Goal: Task Accomplishment & Management: Manage account settings

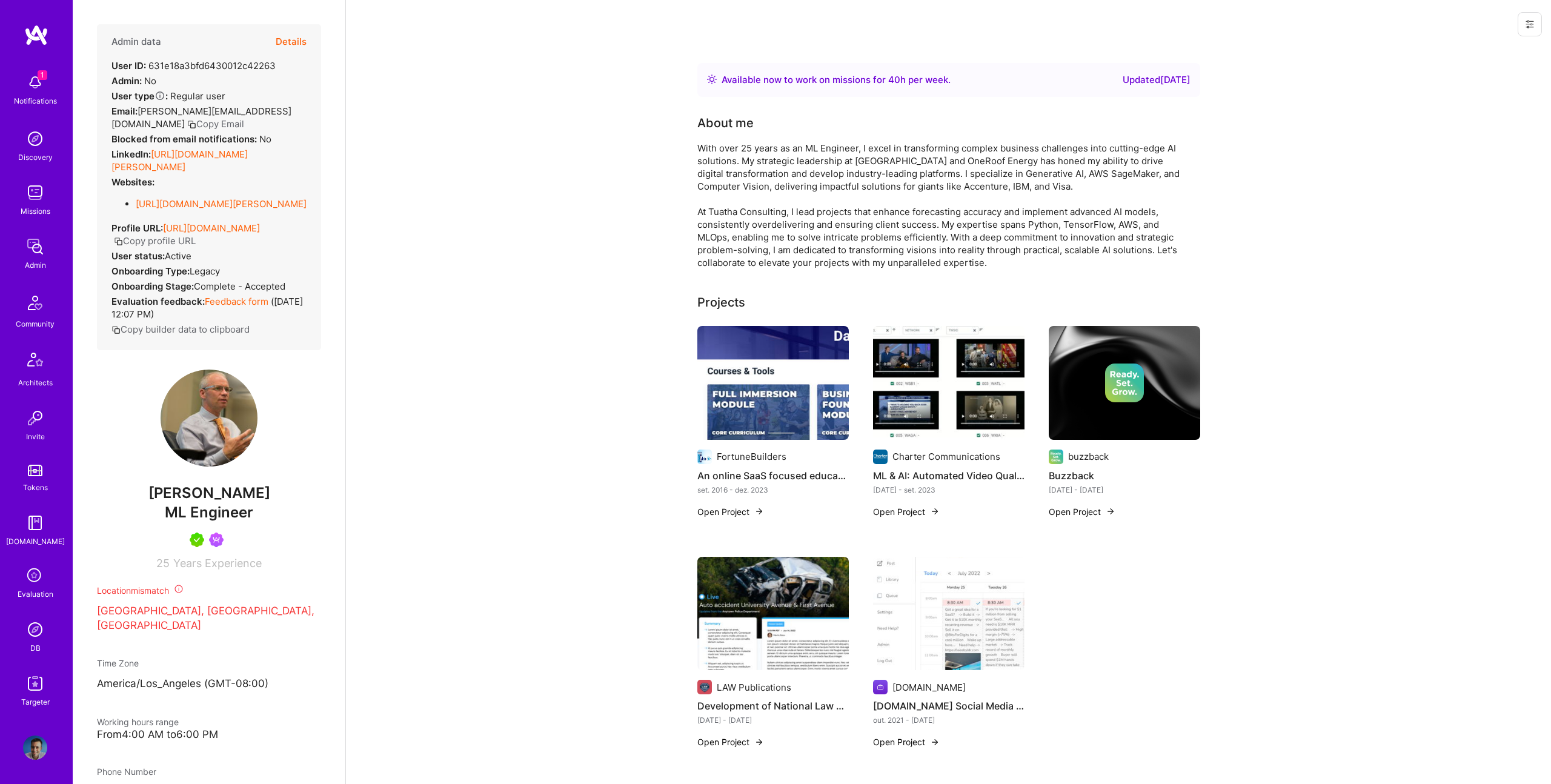
click at [285, 42] on button "Details" at bounding box center [291, 42] width 31 height 35
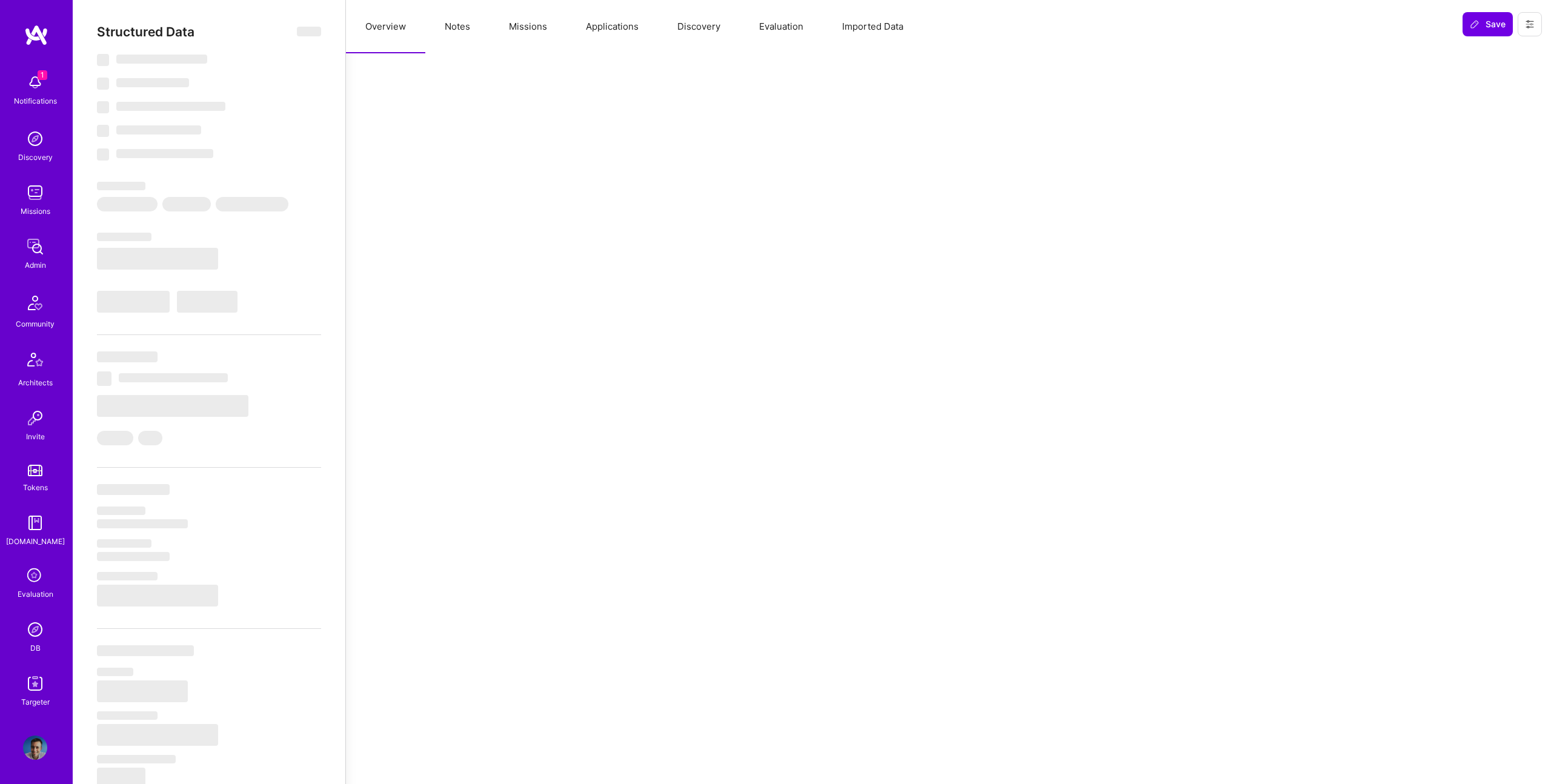
click at [467, 24] on button "Notes" at bounding box center [458, 26] width 64 height 54
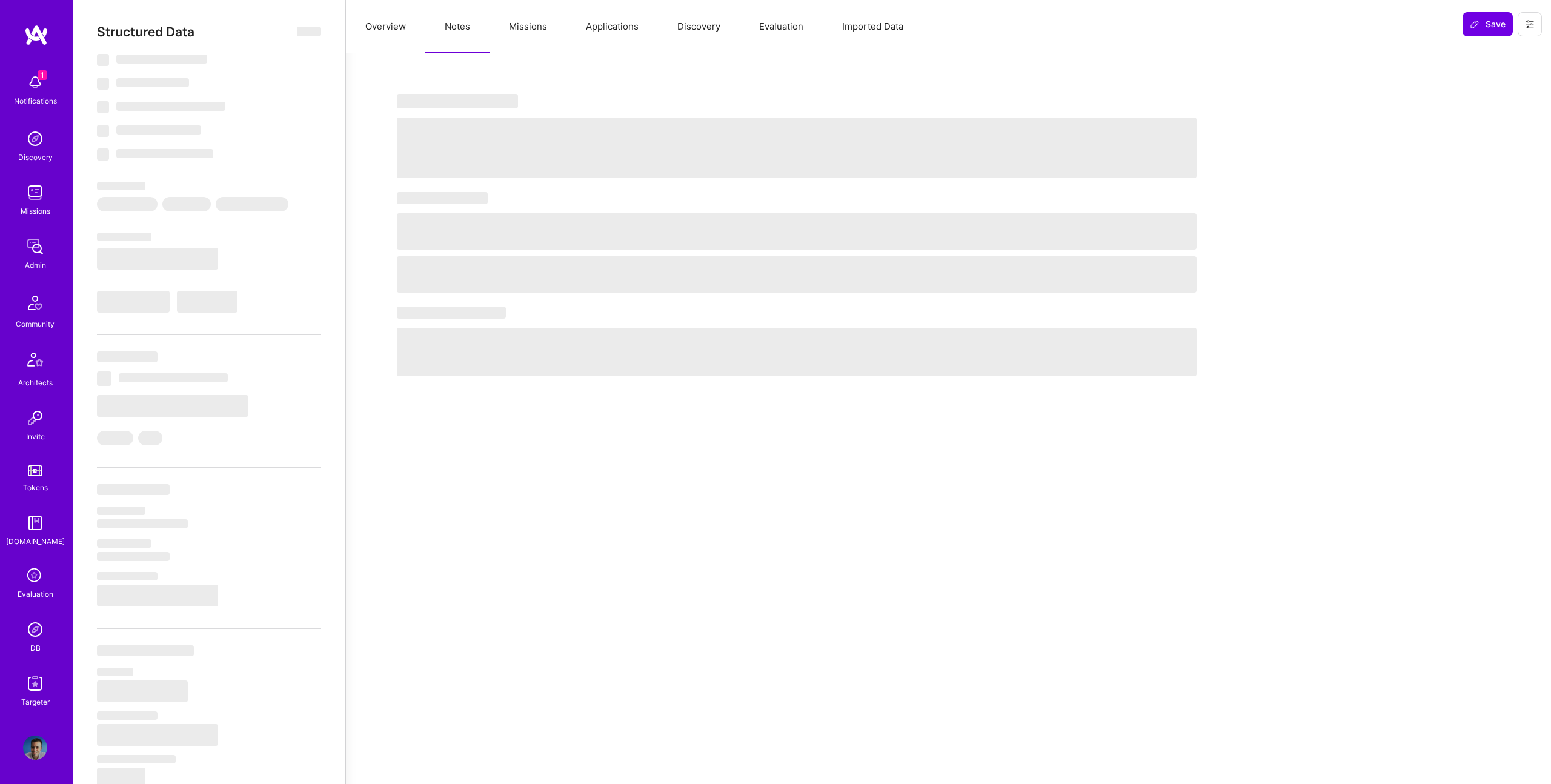
click at [532, 25] on button "Missions" at bounding box center [528, 26] width 77 height 54
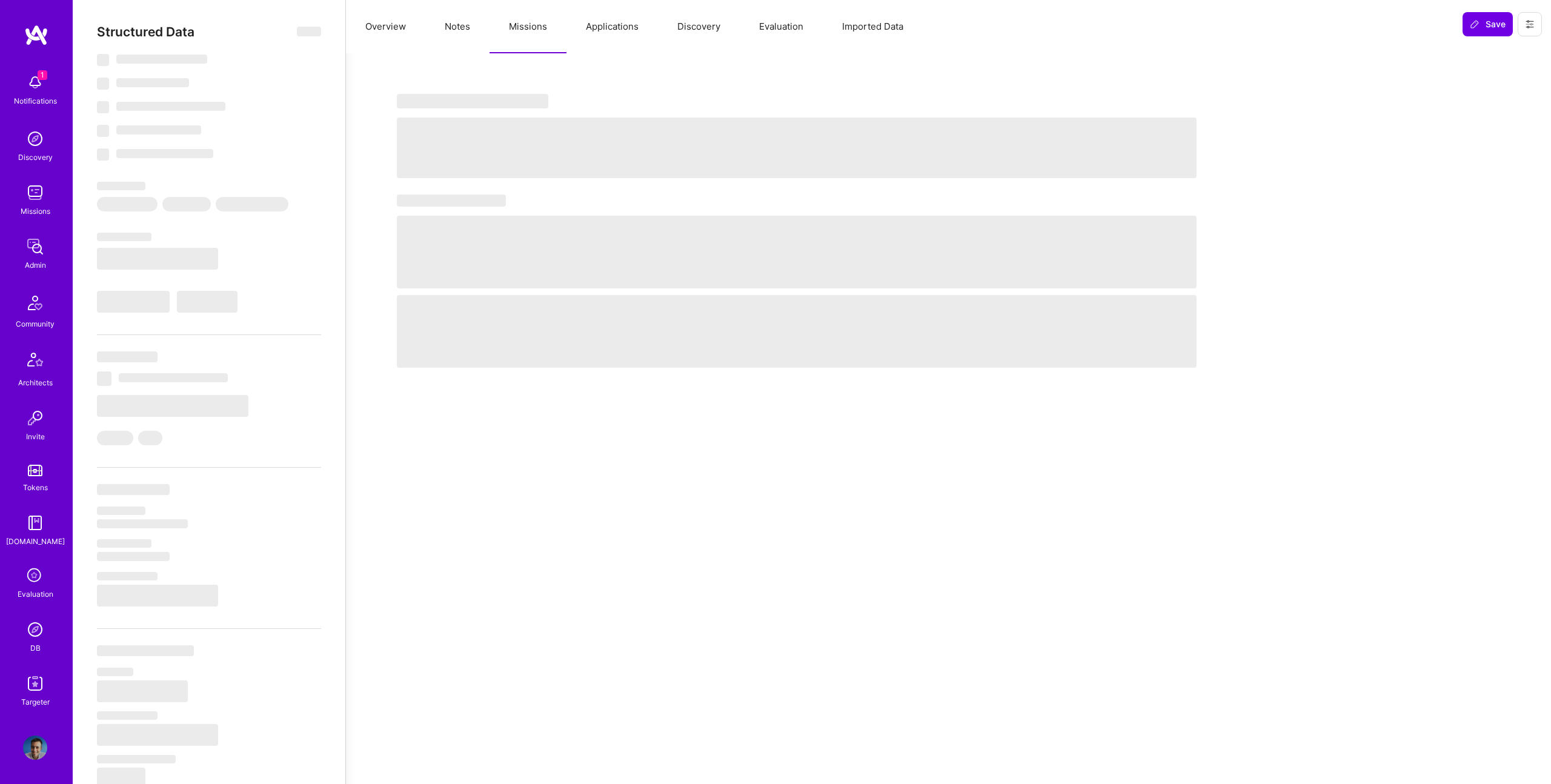
select select "Right Now"
select select "5"
select select "4"
select select "7"
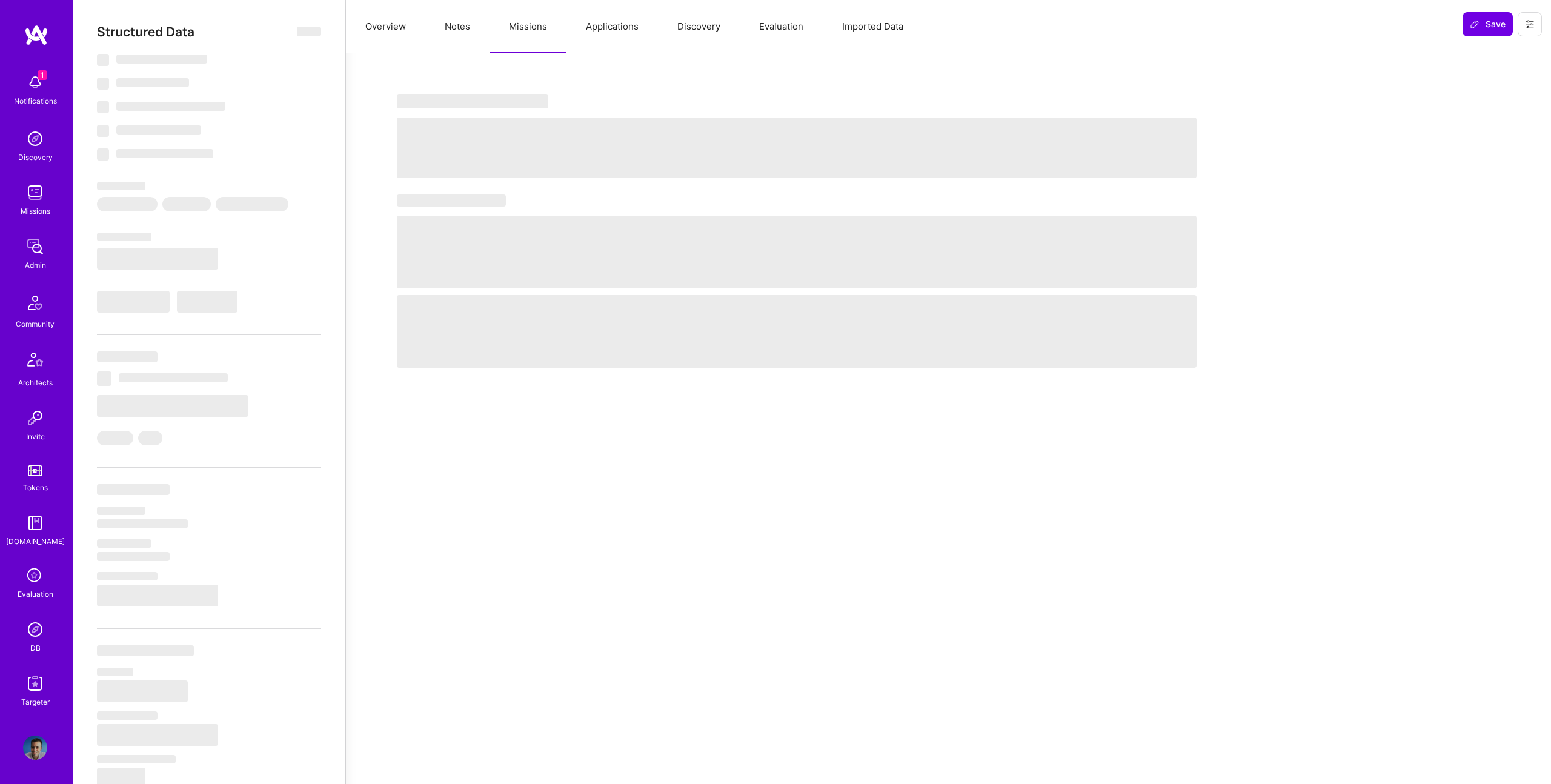
select select "US"
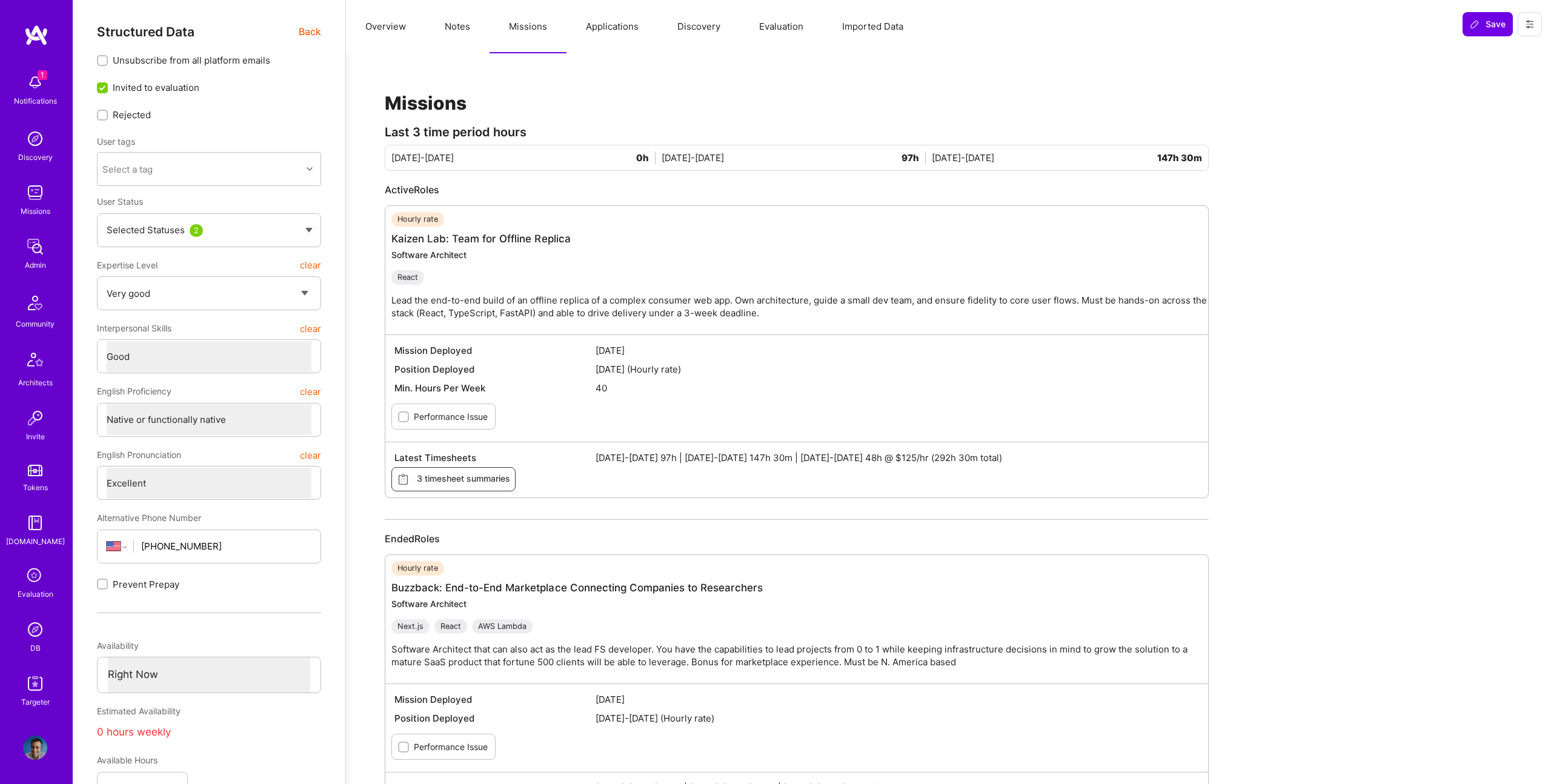
click at [768, 17] on button "Evaluation" at bounding box center [781, 26] width 83 height 54
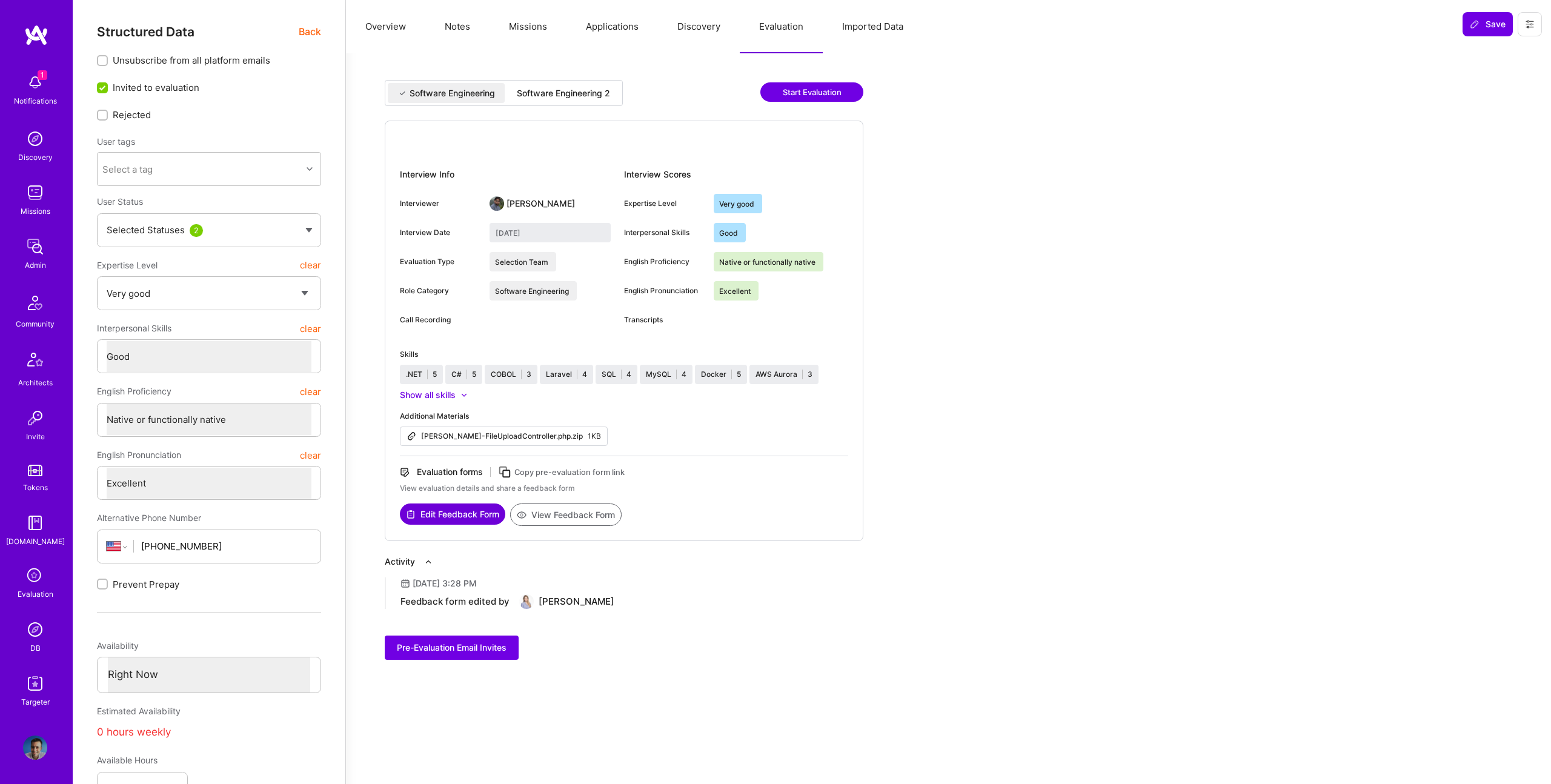
click at [574, 97] on div "Software Engineering 2" at bounding box center [563, 93] width 93 height 12
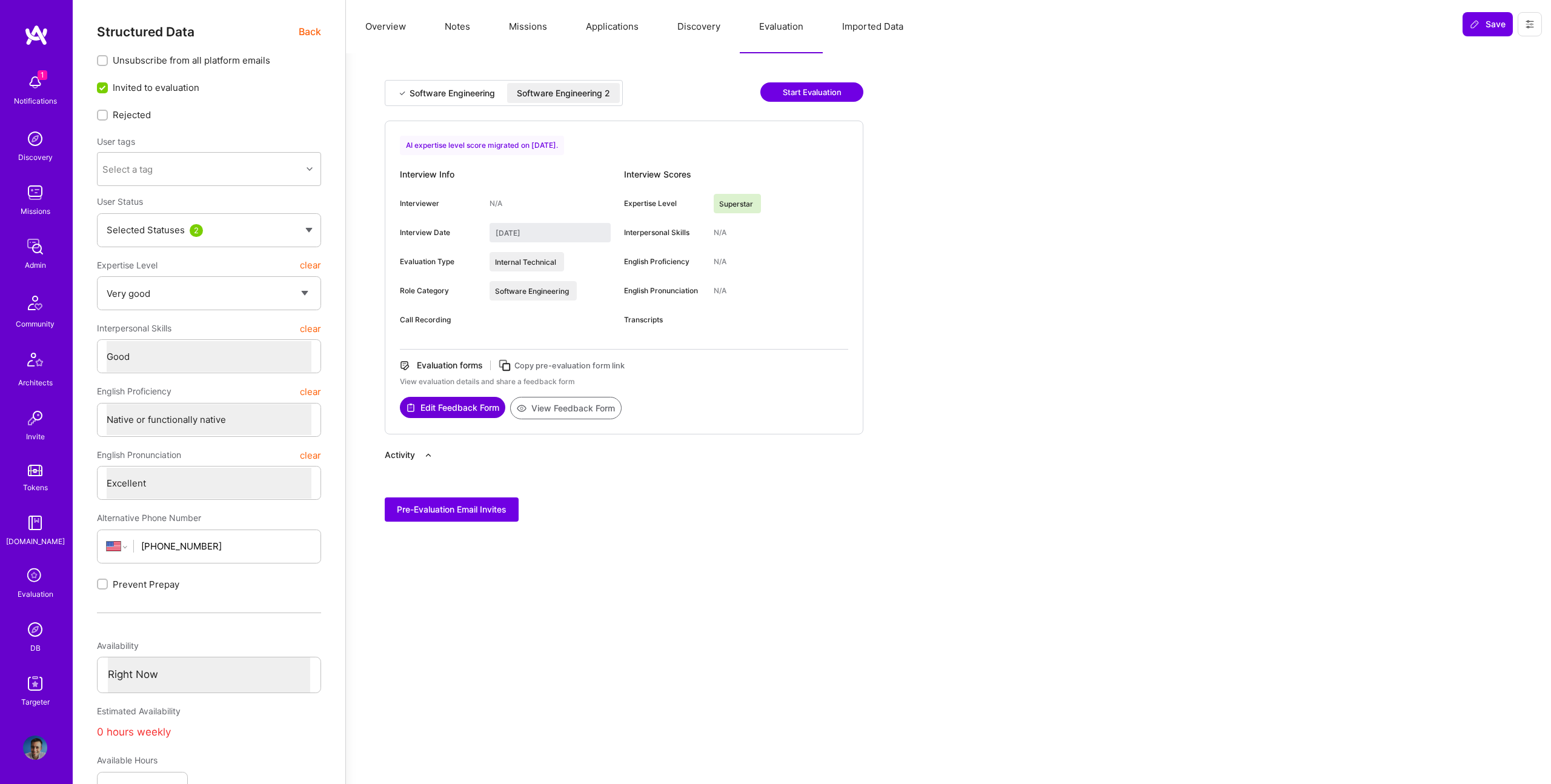
click at [466, 82] on div "Software Engineering Software Engineering 2" at bounding box center [504, 93] width 238 height 26
click at [463, 96] on div "Software Engineering" at bounding box center [453, 93] width 86 height 12
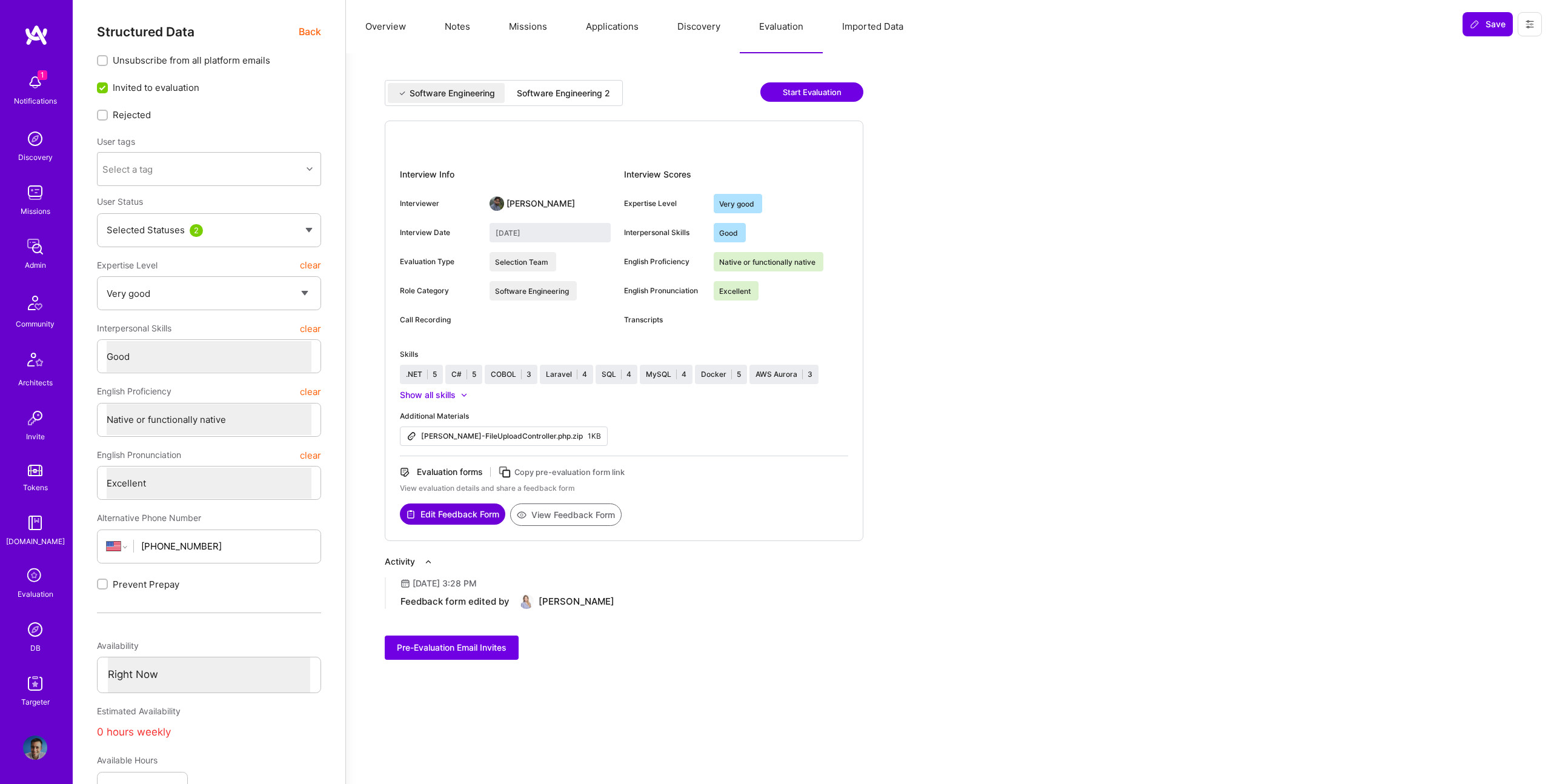
click at [573, 100] on div "Software Engineering 2" at bounding box center [563, 93] width 113 height 20
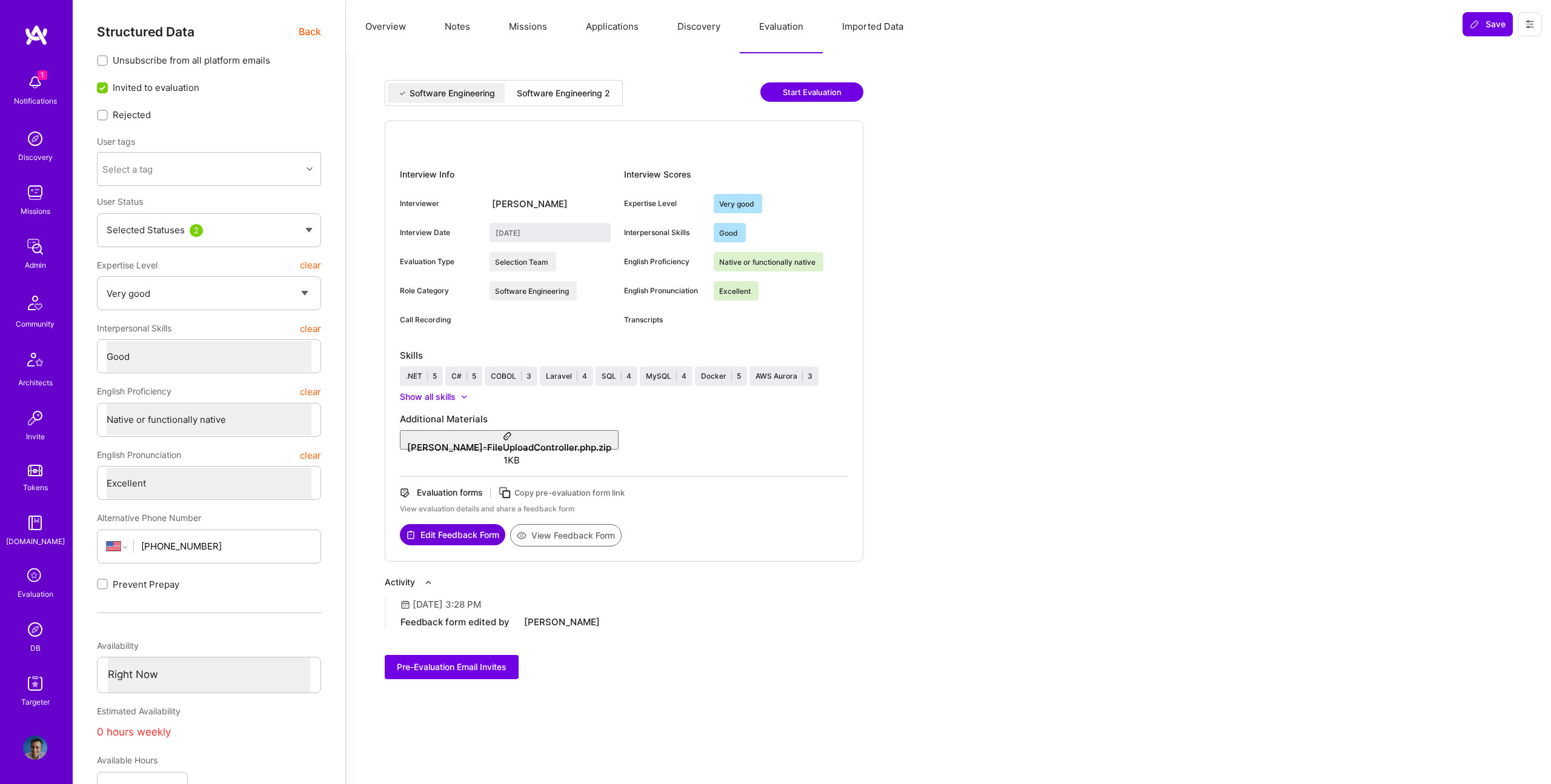
type input "[DATE]"
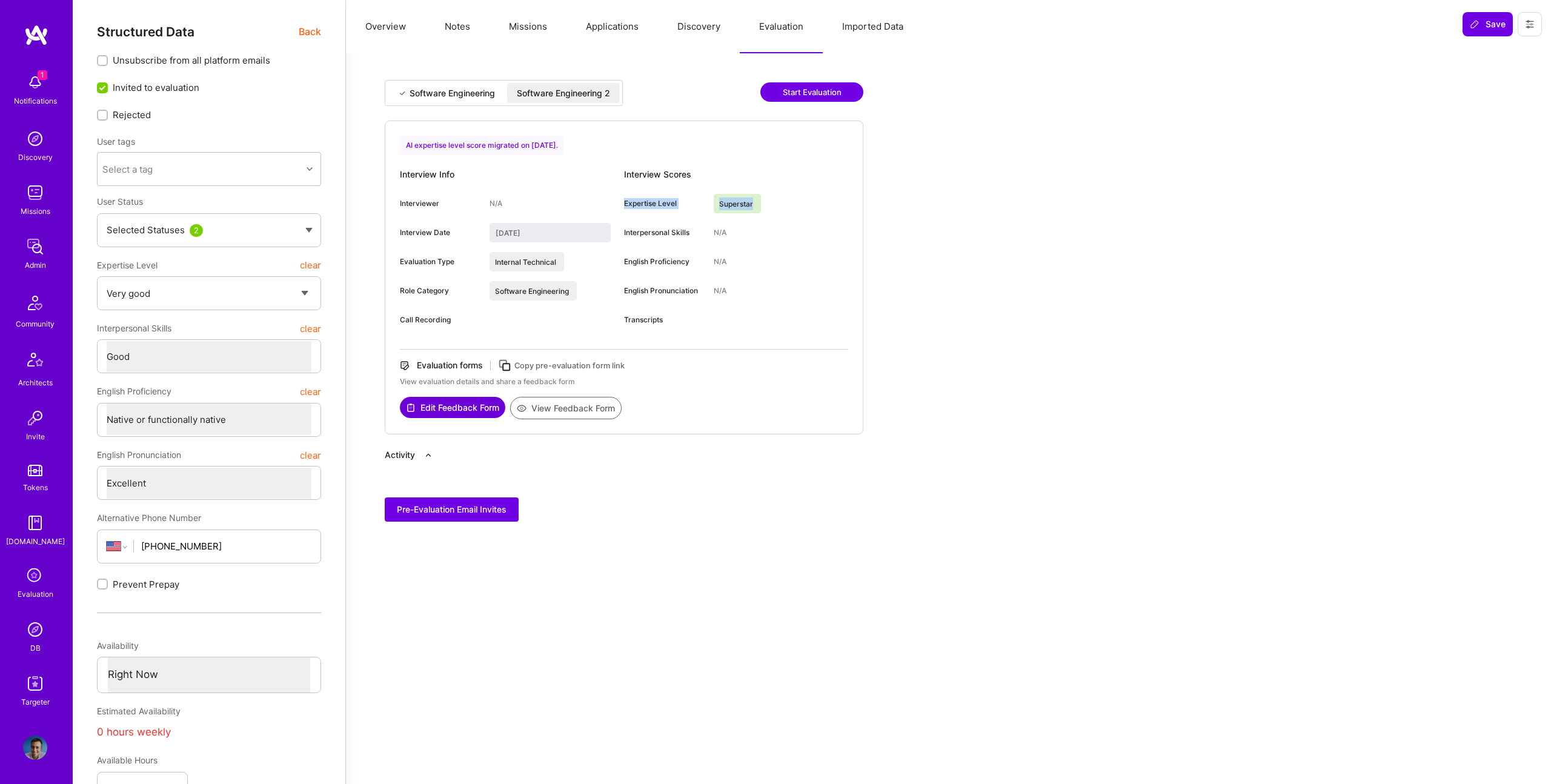
drag, startPoint x: 659, startPoint y: 197, endPoint x: 783, endPoint y: 201, distance: 124.1
click at [785, 201] on div "Expertise Level Superstar" at bounding box center [736, 204] width 224 height 20
click at [478, 35] on button "Notes" at bounding box center [458, 26] width 64 height 54
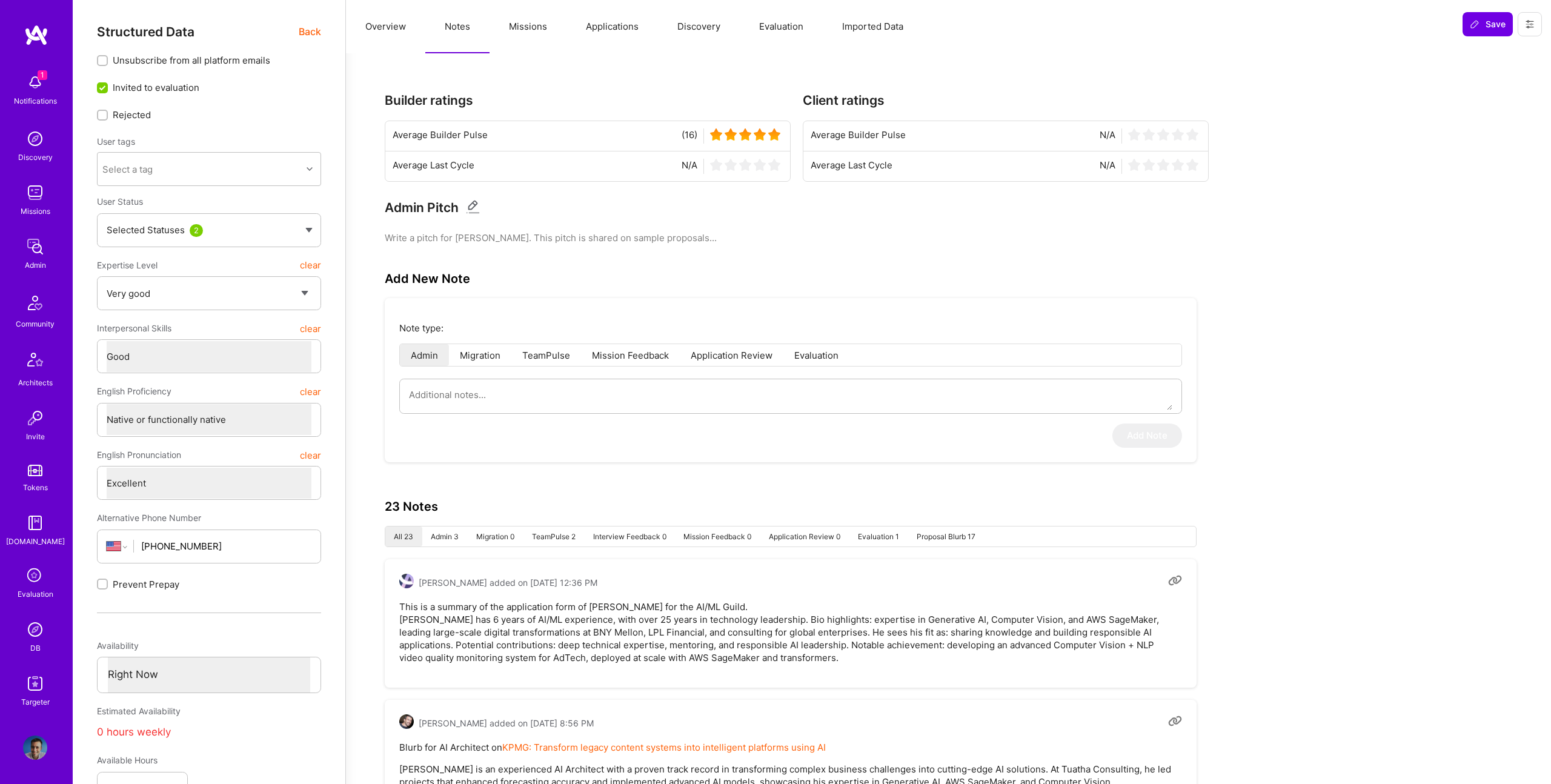
click at [289, 30] on div "Structured Data Back" at bounding box center [209, 32] width 224 height 15
click at [306, 31] on span "Back" at bounding box center [310, 32] width 23 height 15
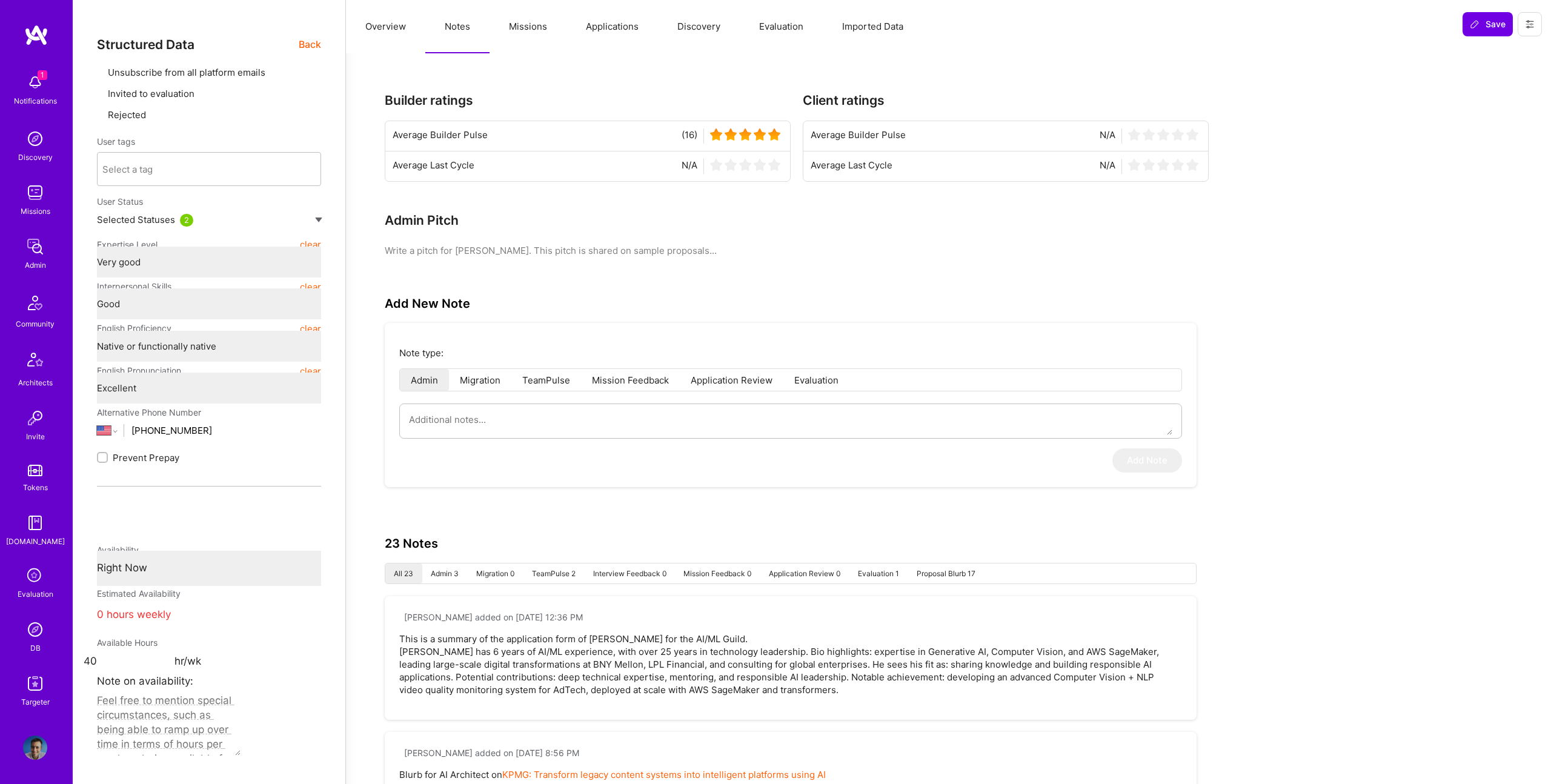
type textarea "x"
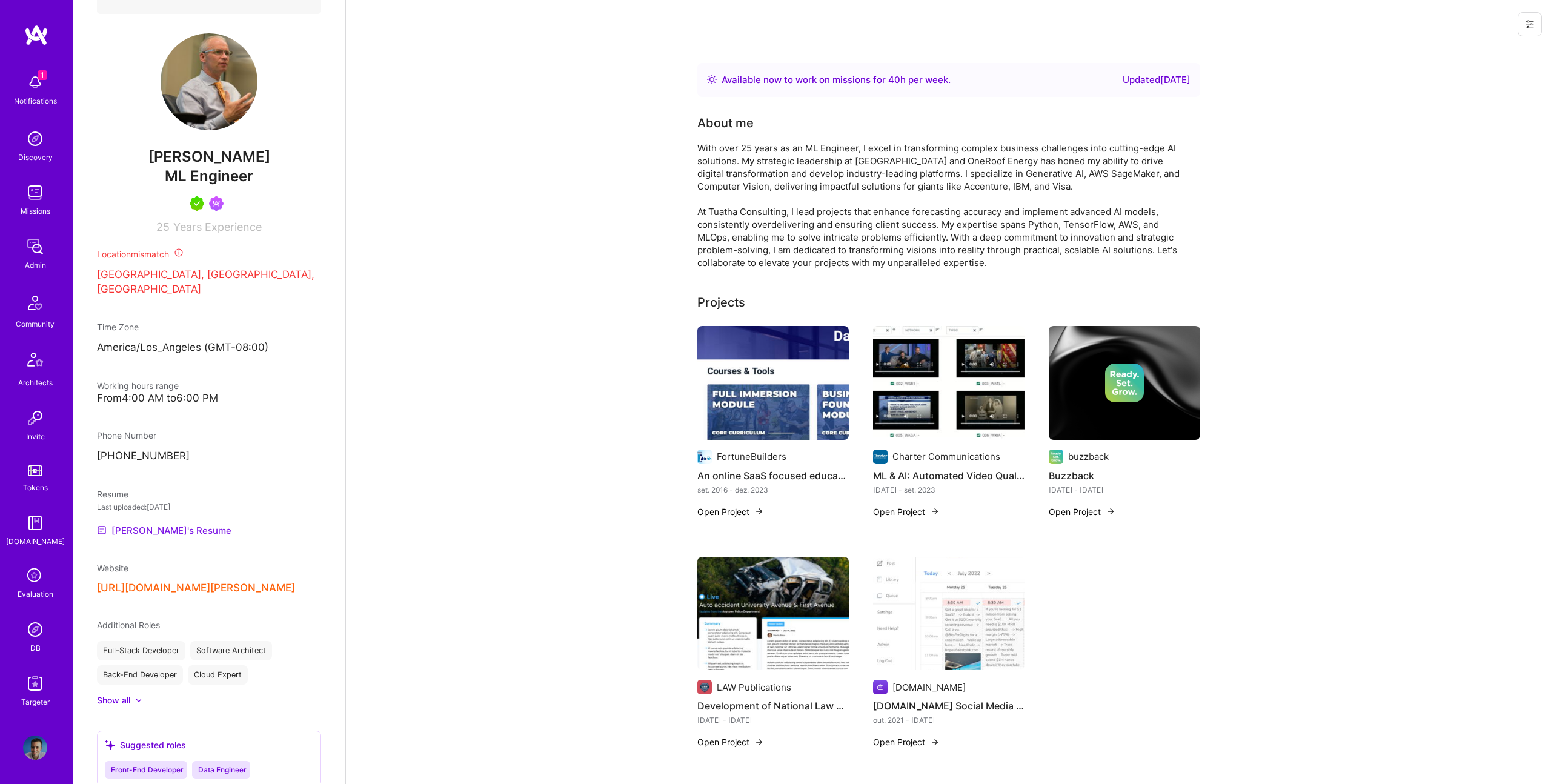
scroll to position [341, 0]
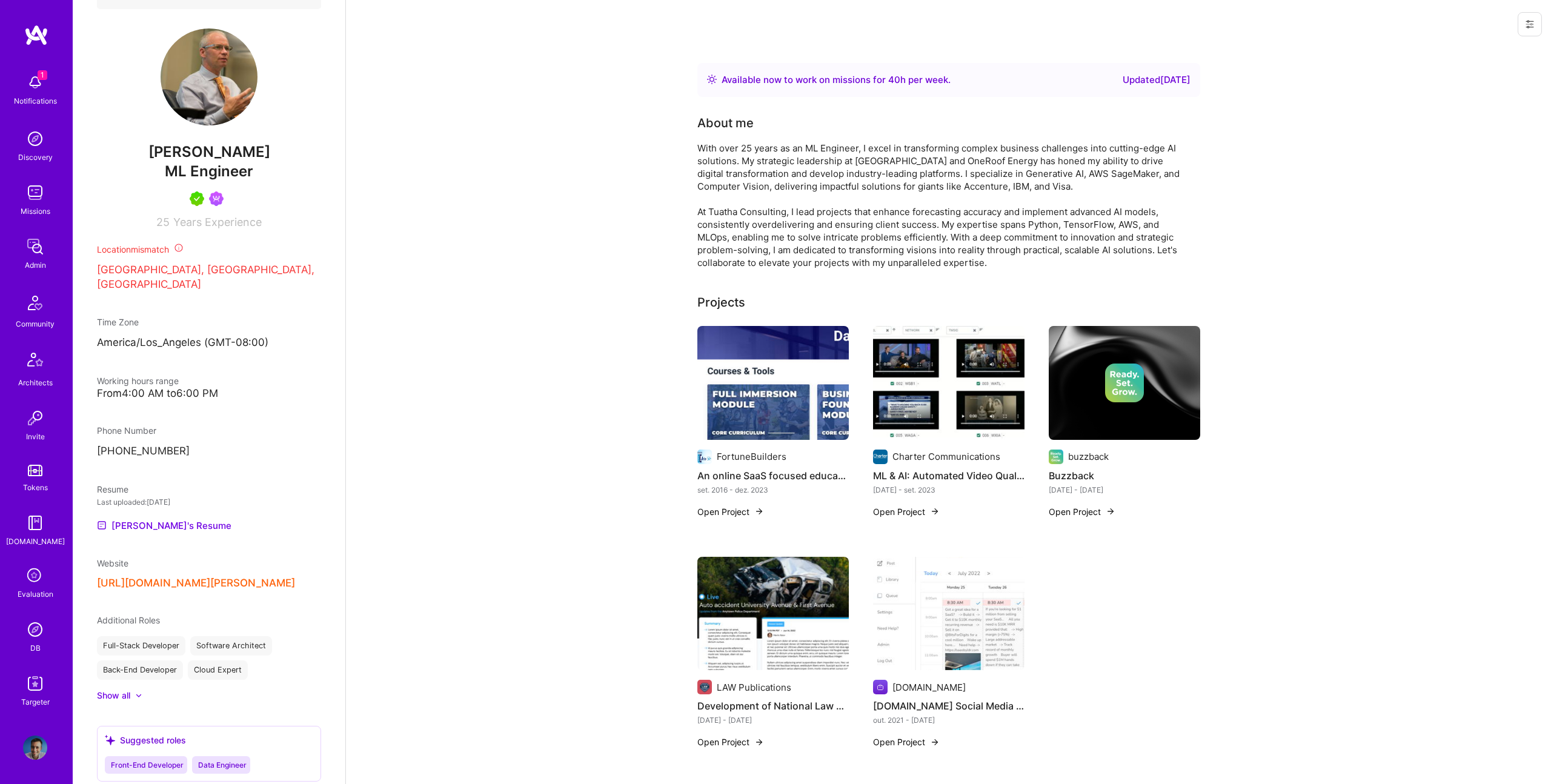
click at [177, 527] on div "Resume Last uploaded: [DATE] [PERSON_NAME]'s Resume" at bounding box center [209, 507] width 224 height 50
click at [181, 533] on link "[PERSON_NAME]'s Resume" at bounding box center [164, 525] width 134 height 14
